Goal: Task Accomplishment & Management: Use online tool/utility

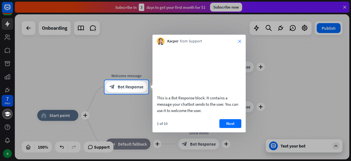
click at [240, 41] on icon "close" at bounding box center [239, 41] width 3 height 3
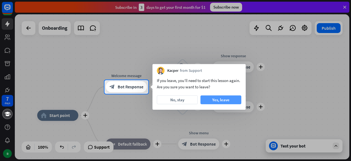
click at [218, 100] on button "Yes, leave" at bounding box center [221, 99] width 41 height 9
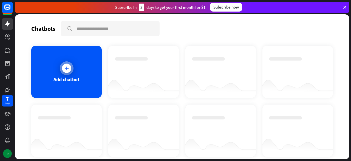
click at [65, 67] on icon at bounding box center [66, 67] width 5 height 5
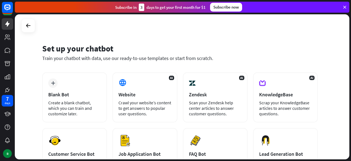
drag, startPoint x: 345, startPoint y: 67, endPoint x: 347, endPoint y: 96, distance: 28.7
click at [347, 96] on div "Set up your chatbot Train your chatbot with data, use our ready-to-use template…" at bounding box center [182, 86] width 335 height 145
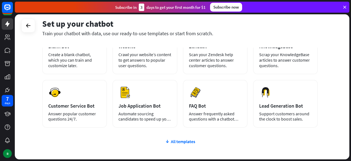
scroll to position [48, 0]
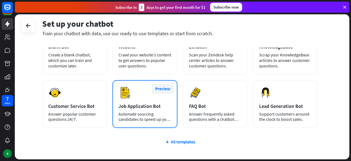
click at [163, 89] on button "Preview" at bounding box center [163, 88] width 22 height 10
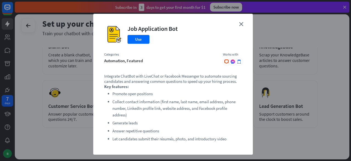
click at [168, 63] on div "automation, featured" at bounding box center [160, 60] width 113 height 5
click at [141, 43] on button "Use" at bounding box center [139, 39] width 22 height 9
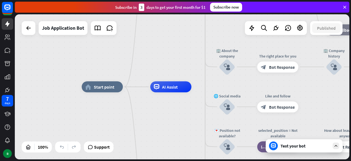
click at [345, 6] on icon at bounding box center [345, 7] width 5 height 5
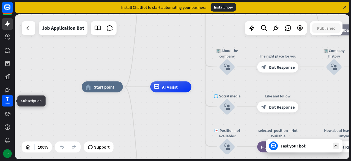
click at [8, 98] on div "7" at bounding box center [7, 98] width 3 height 5
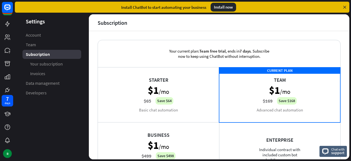
click at [343, 8] on icon at bounding box center [345, 7] width 5 height 5
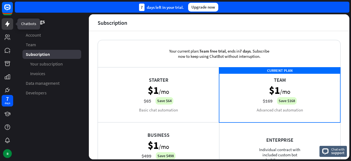
click at [7, 24] on icon at bounding box center [7, 23] width 4 height 5
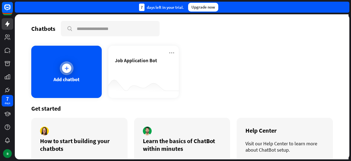
click at [68, 70] on icon at bounding box center [66, 67] width 5 height 5
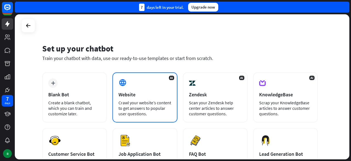
click at [139, 103] on div "Crawl your website’s content to get answers to popular user questions." at bounding box center [145, 108] width 53 height 16
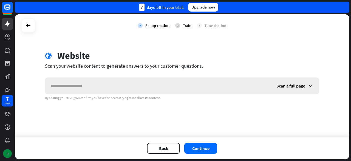
click at [115, 87] on input "text" at bounding box center [158, 85] width 226 height 16
click at [209, 149] on button "Continue" at bounding box center [200, 147] width 33 height 11
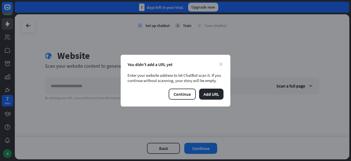
click at [220, 64] on icon "close" at bounding box center [221, 64] width 4 height 4
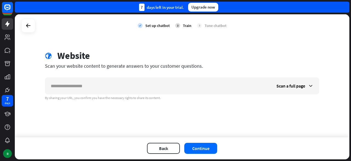
click at [155, 24] on div "Set up chatbot" at bounding box center [158, 25] width 24 height 5
click at [5, 37] on icon at bounding box center [7, 37] width 7 height 7
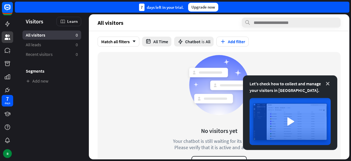
click at [328, 83] on icon at bounding box center [327, 83] width 5 height 5
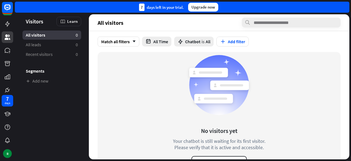
scroll to position [13, 0]
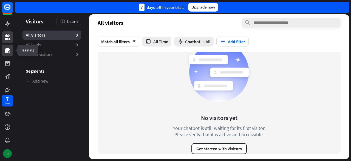
click at [7, 51] on icon at bounding box center [7, 50] width 5 height 5
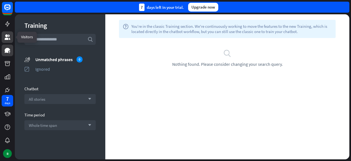
click at [7, 38] on icon at bounding box center [7, 36] width 5 height 5
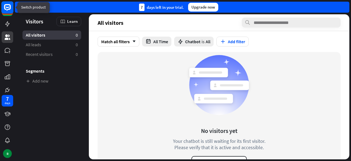
click at [8, 10] on icon at bounding box center [7, 7] width 7 height 7
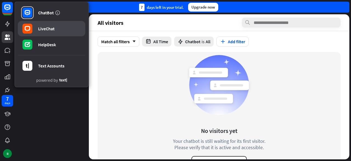
click at [50, 27] on div "LiveChat" at bounding box center [46, 28] width 16 height 5
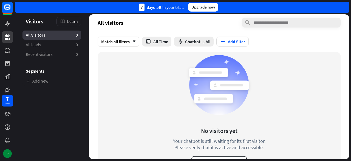
click at [163, 85] on div "No visitors yet Your chatbot is still waiting for its first visitor. Please ver…" at bounding box center [219, 109] width 113 height 115
click at [6, 38] on icon at bounding box center [7, 36] width 5 height 5
